Goal: Download file/media

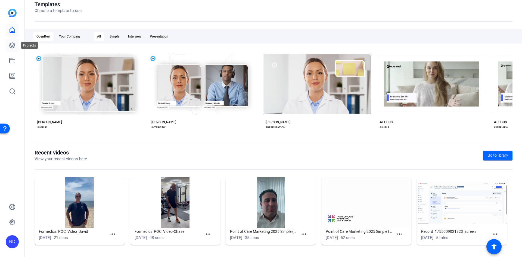
click at [12, 46] on icon at bounding box center [12, 45] width 7 height 7
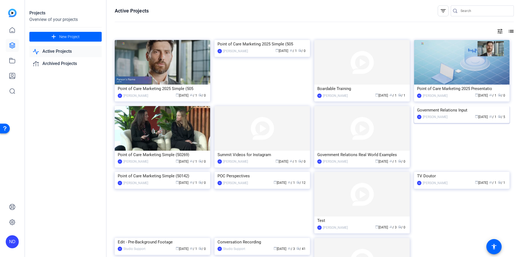
click at [447, 114] on div "Government Relations Input" at bounding box center [461, 110] width 89 height 8
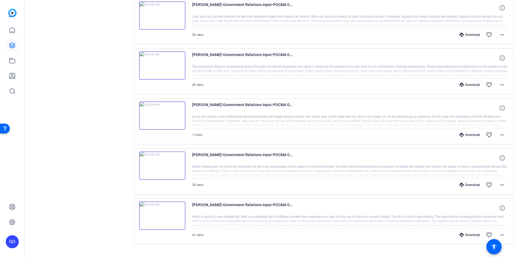
scroll to position [133, 0]
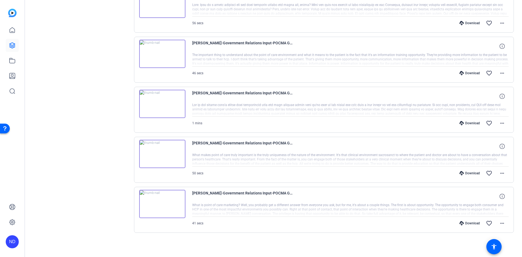
click at [162, 205] on img at bounding box center [162, 204] width 46 height 28
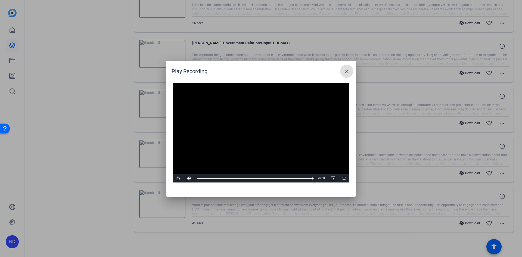
click at [349, 71] on mat-icon "close" at bounding box center [346, 71] width 7 height 7
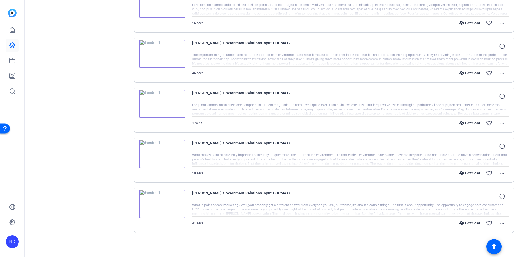
click at [164, 152] on img at bounding box center [162, 154] width 46 height 28
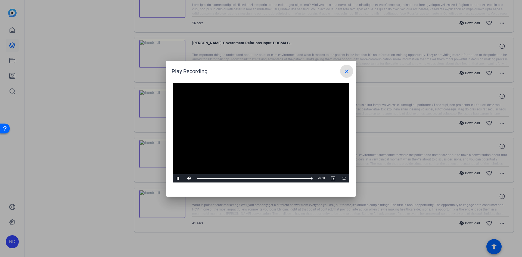
click at [352, 73] on span at bounding box center [346, 71] width 13 height 13
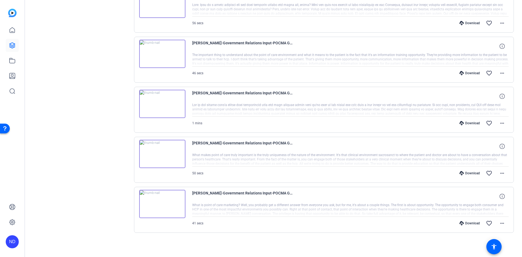
click at [157, 101] on img at bounding box center [162, 104] width 46 height 28
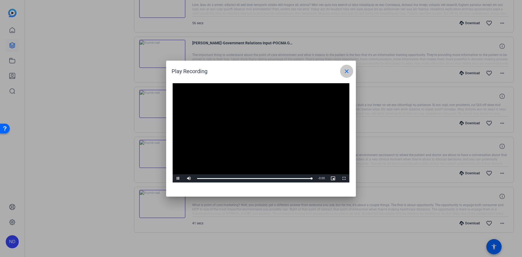
click at [345, 73] on mat-icon "close" at bounding box center [346, 71] width 7 height 7
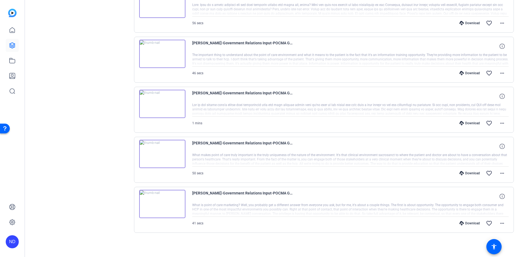
click at [173, 50] on img at bounding box center [162, 54] width 46 height 28
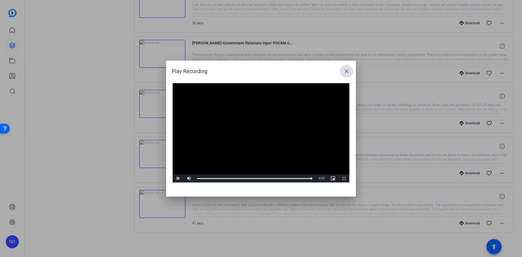
click at [344, 70] on mat-icon "close" at bounding box center [346, 71] width 7 height 7
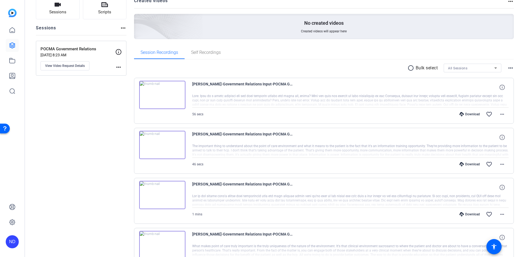
scroll to position [33, 0]
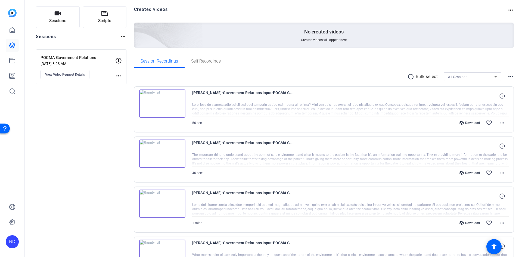
click at [163, 102] on img at bounding box center [162, 103] width 46 height 28
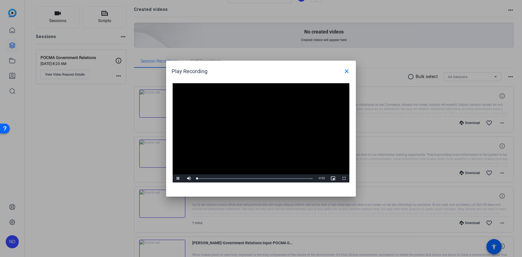
click at [260, 127] on video "Video Player" at bounding box center [261, 132] width 177 height 99
click at [176, 178] on span "Video Player" at bounding box center [178, 178] width 11 height 0
click at [345, 69] on mat-icon "close" at bounding box center [346, 71] width 7 height 7
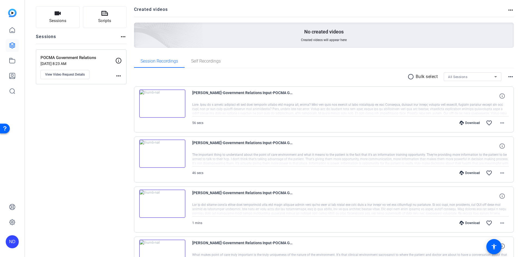
click at [407, 77] on mat-icon "radio_button_unchecked" at bounding box center [411, 76] width 8 height 7
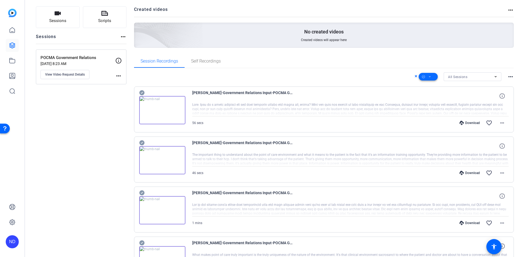
click at [431, 77] on span at bounding box center [427, 76] width 19 height 13
click at [438, 105] on span "Download MP4" at bounding box center [434, 105] width 29 height 7
click at [414, 76] on icon at bounding box center [415, 76] width 3 height 7
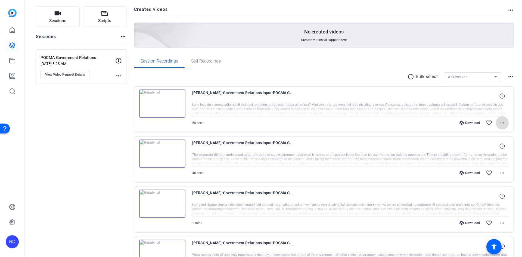
click at [500, 123] on mat-icon "more_horiz" at bounding box center [501, 123] width 7 height 7
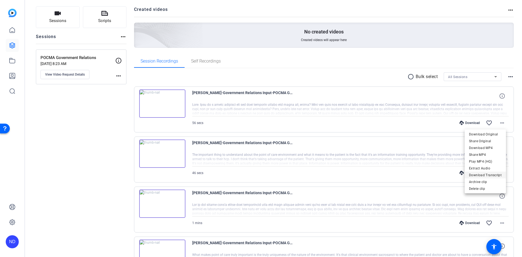
click at [495, 175] on span "Download Transcript" at bounding box center [485, 175] width 33 height 7
click at [498, 173] on mat-icon "more_horiz" at bounding box center [501, 173] width 7 height 7
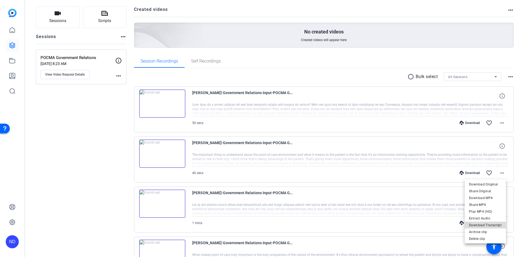
click at [486, 225] on span "Download Transcript" at bounding box center [485, 225] width 33 height 7
click at [499, 223] on mat-icon "more_horiz" at bounding box center [501, 223] width 7 height 7
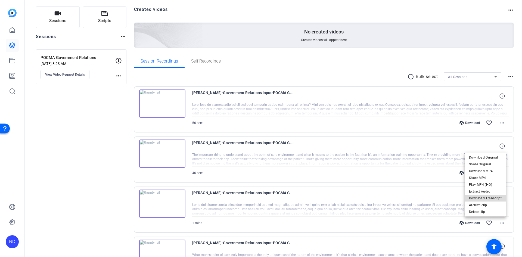
click at [493, 196] on span "Download Transcript" at bounding box center [485, 198] width 33 height 7
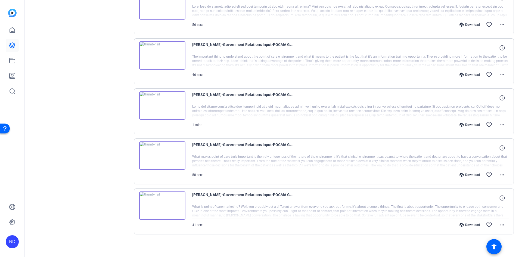
scroll to position [133, 0]
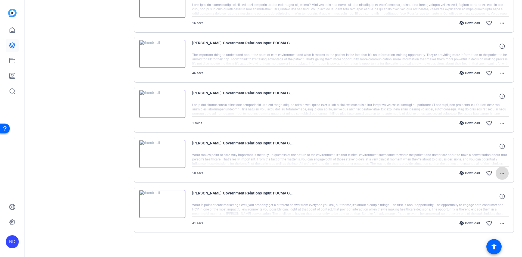
click at [502, 174] on mat-icon "more_horiz" at bounding box center [501, 173] width 7 height 7
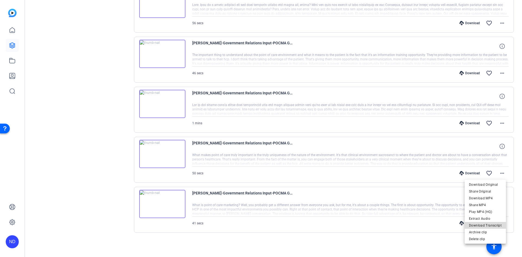
click at [487, 224] on span "Download Transcript" at bounding box center [485, 225] width 33 height 7
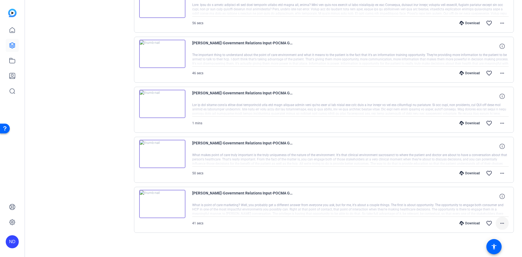
click at [499, 223] on mat-icon "more_horiz" at bounding box center [501, 223] width 7 height 7
click at [492, 199] on span "Download Transcript" at bounding box center [485, 198] width 33 height 7
click at [500, 196] on icon at bounding box center [501, 195] width 5 height 5
click at [500, 222] on mat-icon "more_horiz" at bounding box center [501, 223] width 7 height 7
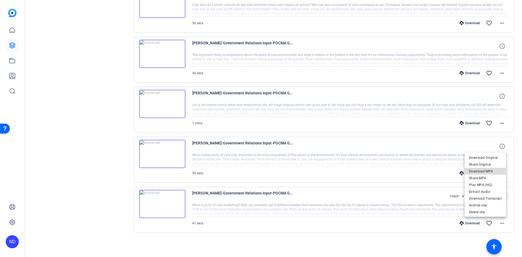
click at [490, 171] on span "Download MP4" at bounding box center [485, 171] width 33 height 7
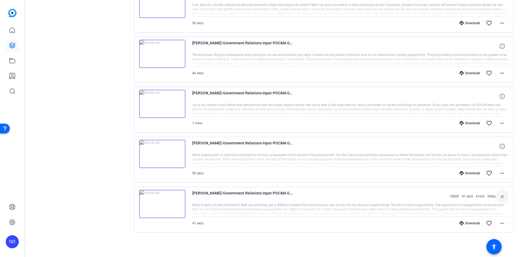
click at [467, 172] on div "Download" at bounding box center [469, 173] width 26 height 4
click at [465, 122] on div "Download" at bounding box center [469, 123] width 26 height 4
click at [465, 71] on div "Download" at bounding box center [469, 73] width 26 height 4
click at [465, 23] on div "Download" at bounding box center [469, 23] width 26 height 4
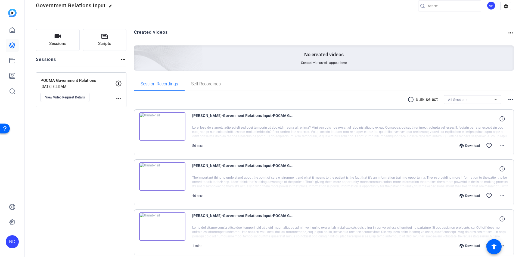
scroll to position [0, 0]
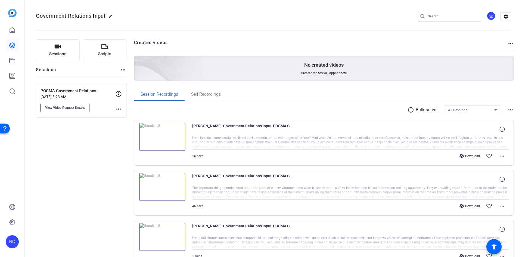
click at [64, 109] on span "View Video Request Details" at bounding box center [65, 107] width 40 height 4
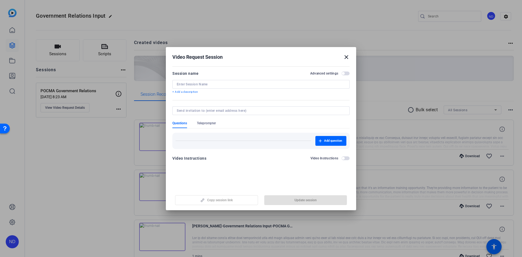
type input "POCMA Government Relations"
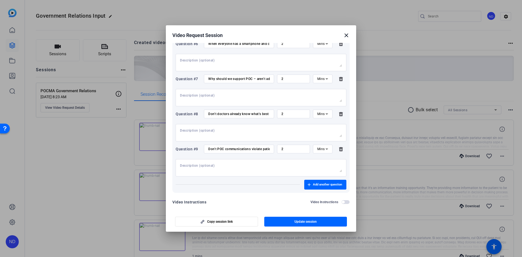
scroll to position [284, 0]
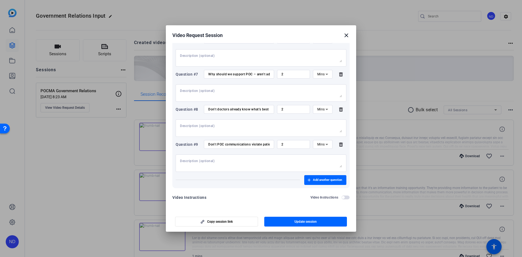
click at [343, 35] on mat-icon "close" at bounding box center [346, 35] width 7 height 7
